Goal: Task Accomplishment & Management: Complete application form

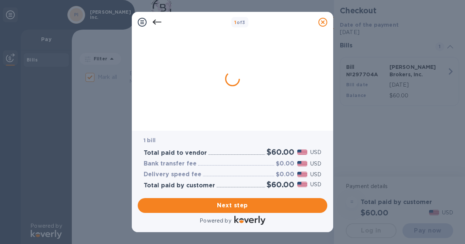
checkbox input "false"
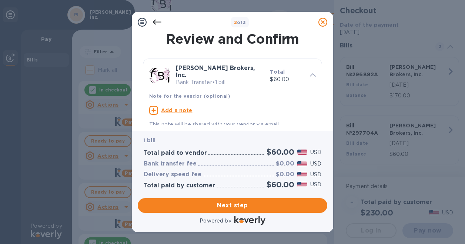
click at [179, 103] on div "Add a note" at bounding box center [232, 110] width 172 height 15
click at [170, 107] on u "Add a note" at bounding box center [176, 110] width 31 height 6
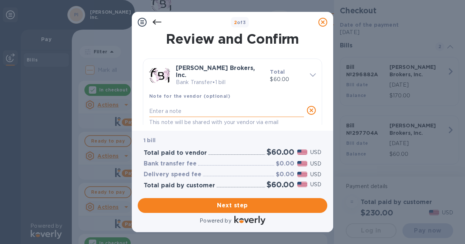
click at [158, 108] on textarea at bounding box center [226, 111] width 155 height 6
type textarea "Desiron"
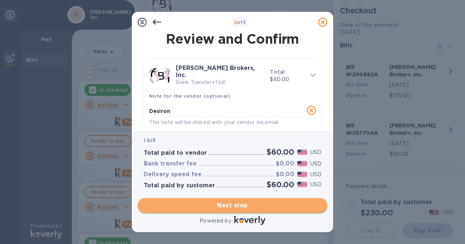
click at [222, 205] on span "Next step" at bounding box center [233, 205] width 178 height 9
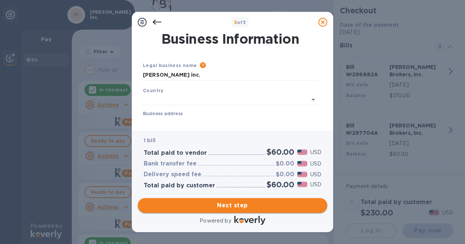
type input "United States"
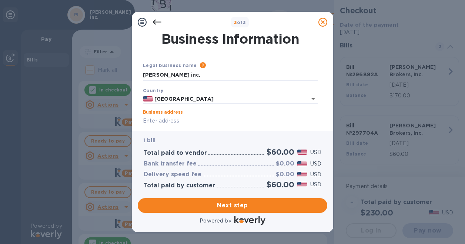
click at [201, 121] on input "Business address" at bounding box center [230, 120] width 175 height 11
type input "8464 Melrose Place"
type input "Los Angeles"
type input "CA"
type input "90069"
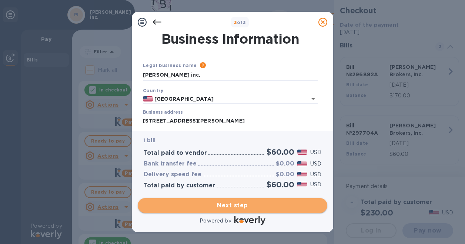
click at [217, 204] on span "Next step" at bounding box center [233, 205] width 178 height 9
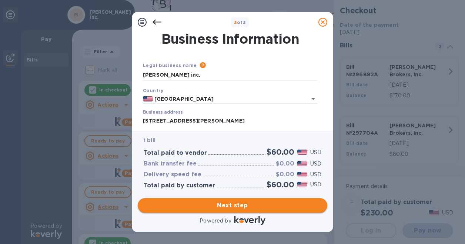
click at [220, 203] on span "Next step" at bounding box center [233, 205] width 178 height 9
click at [235, 205] on span "Next step" at bounding box center [233, 205] width 178 height 9
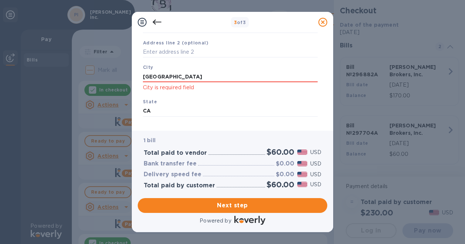
scroll to position [90, 0]
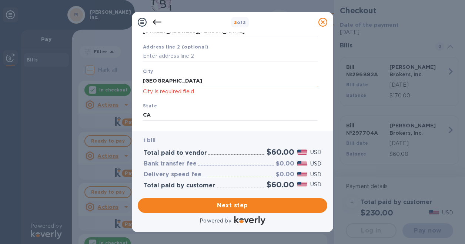
click at [238, 82] on input "Los Angeles" at bounding box center [230, 80] width 175 height 11
type input "Los Angeles"
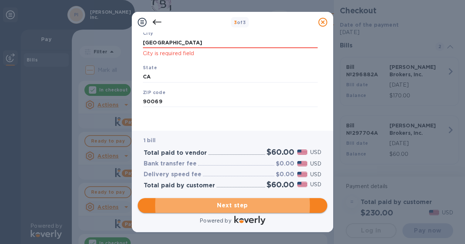
click at [212, 207] on span "Next step" at bounding box center [233, 205] width 178 height 9
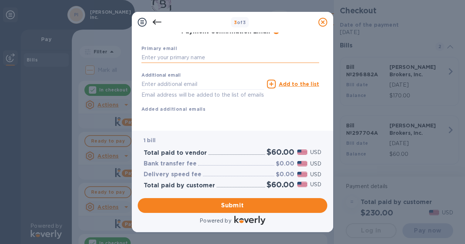
click at [189, 62] on input "text" at bounding box center [230, 57] width 178 height 11
type input "elizabeth@paulferrante.com"
type input "Elizabeth"
type input "Kaplan"
type input "3108410177"
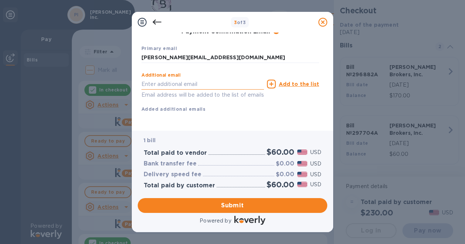
click at [188, 82] on input "text" at bounding box center [202, 83] width 122 height 11
type input "ddesiron@hotmail.com"
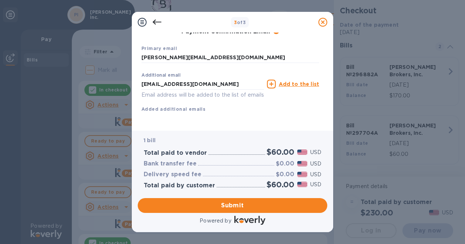
click at [195, 110] on b "Added additional emails" at bounding box center [173, 109] width 64 height 6
click at [184, 107] on b "Added additional emails" at bounding box center [173, 109] width 64 height 6
click at [221, 203] on span "Submit" at bounding box center [233, 205] width 178 height 9
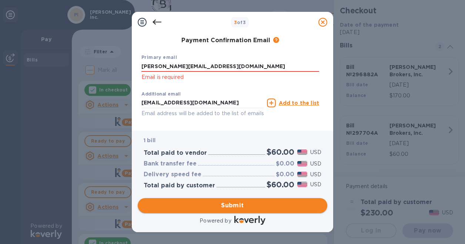
scroll to position [137, 0]
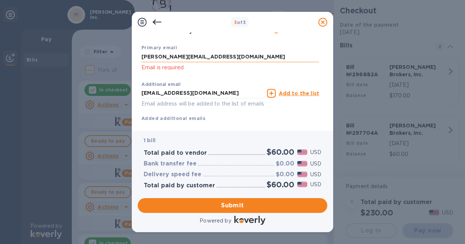
click at [229, 52] on input "elizabeth@paulferrante.com" at bounding box center [230, 56] width 178 height 11
click at [225, 58] on input "elizabeth@paulferrante.com" at bounding box center [230, 56] width 178 height 11
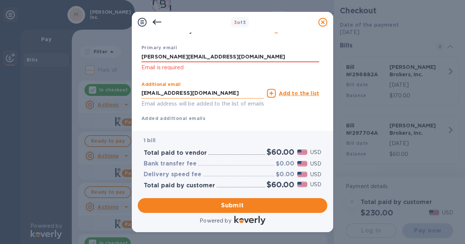
click at [213, 91] on input "ddesiron@hotmail.com" at bounding box center [202, 93] width 122 height 11
click at [212, 120] on div "Additional email ddesiron@hotmail.com Email address will be added to the list o…" at bounding box center [230, 100] width 178 height 44
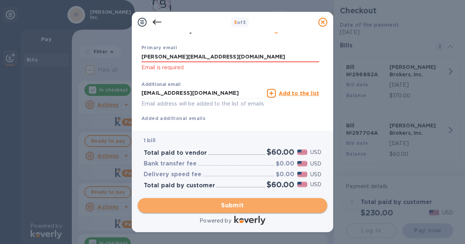
click at [208, 201] on span "Submit" at bounding box center [233, 205] width 178 height 9
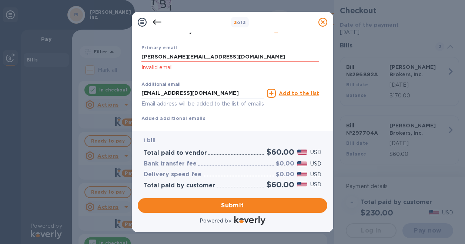
drag, startPoint x: 220, startPoint y: 56, endPoint x: 120, endPoint y: 55, distance: 100.6
click at [120, 55] on div "3 of 3 Payment Contact Information First name Elizabeth First name is a require…" at bounding box center [232, 122] width 465 height 244
type input "esk61166@gmail.com"
click at [196, 75] on div "Additional email ddesiron@hotmail.com Email address will be added to the list o…" at bounding box center [230, 100] width 184 height 50
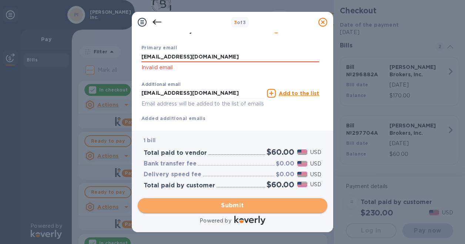
click at [231, 207] on span "Submit" at bounding box center [233, 205] width 178 height 9
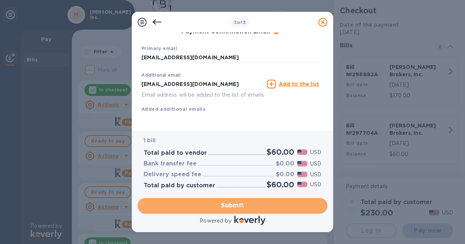
click at [233, 204] on span "Submit" at bounding box center [233, 205] width 178 height 9
click at [235, 203] on span "Submit" at bounding box center [233, 205] width 178 height 9
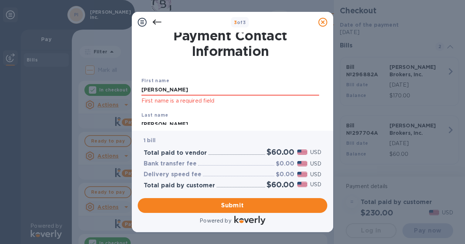
scroll to position [0, 0]
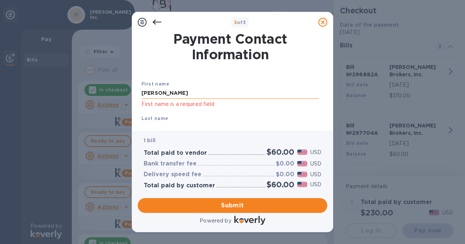
click at [246, 90] on input "Elizabeth" at bounding box center [230, 93] width 178 height 11
type input "Elizabeth"
click button "Submit" at bounding box center [0, 0] width 0 height 0
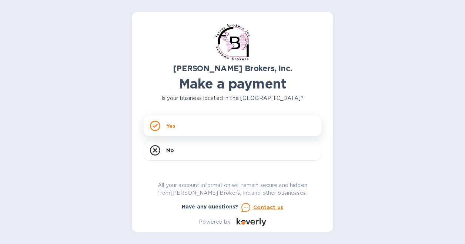
click at [162, 121] on div "Yes" at bounding box center [233, 125] width 178 height 21
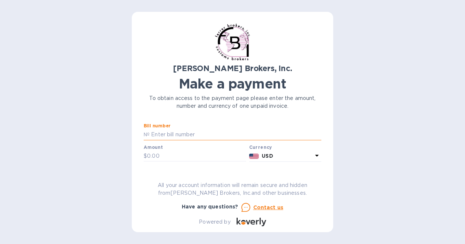
click at [189, 135] on input "text" at bounding box center [235, 134] width 172 height 11
type input "297702A"
click at [174, 158] on input "text" at bounding box center [196, 156] width 99 height 11
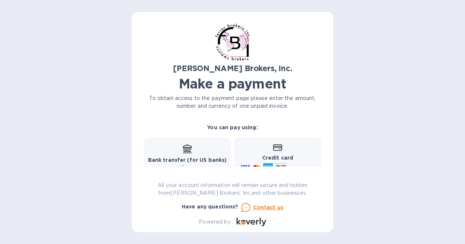
scroll to position [80, 0]
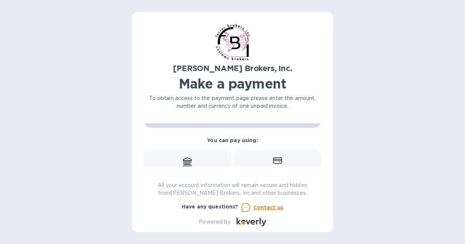
type input "850.00"
click at [179, 159] on div "Bank transfer (for US banks) Free" at bounding box center [187, 170] width 79 height 27
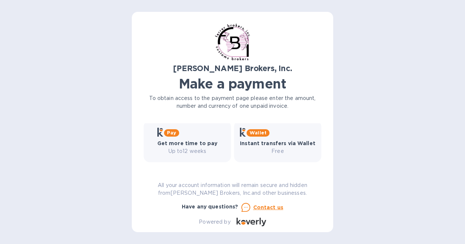
scroll to position [117, 0]
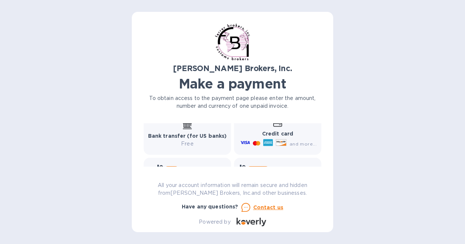
click at [207, 139] on b "Bank transfer (for US banks)" at bounding box center [187, 136] width 79 height 6
click at [206, 134] on b "Bank transfer (for US banks)" at bounding box center [187, 136] width 79 height 6
drag, startPoint x: 206, startPoint y: 134, endPoint x: 212, endPoint y: 125, distance: 10.5
click at [212, 125] on div "Bank transfer (for US banks) Free" at bounding box center [187, 133] width 79 height 27
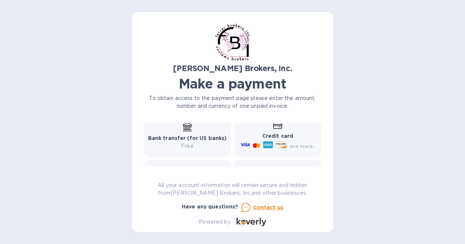
drag, startPoint x: 212, startPoint y: 125, endPoint x: 217, endPoint y: 121, distance: 6.5
click at [217, 124] on div "Bank transfer (for US banks) Free" at bounding box center [187, 135] width 79 height 27
click at [206, 137] on b "Bank transfer (for US banks)" at bounding box center [187, 138] width 79 height 6
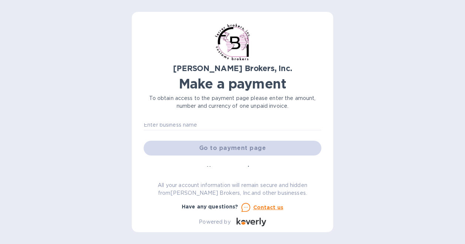
scroll to position [49, 0]
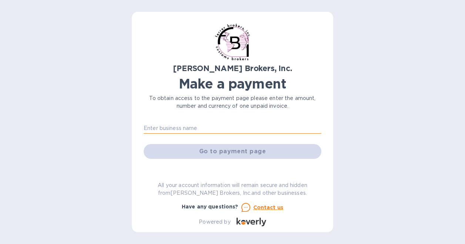
click at [260, 130] on input "text" at bounding box center [233, 127] width 178 height 11
type input "[PERSON_NAME] Inc."
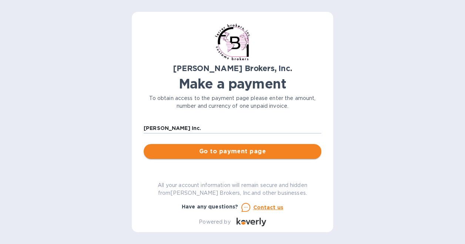
click at [193, 157] on button "Go to payment page" at bounding box center [233, 151] width 178 height 15
